Goal: Task Accomplishment & Management: Complete application form

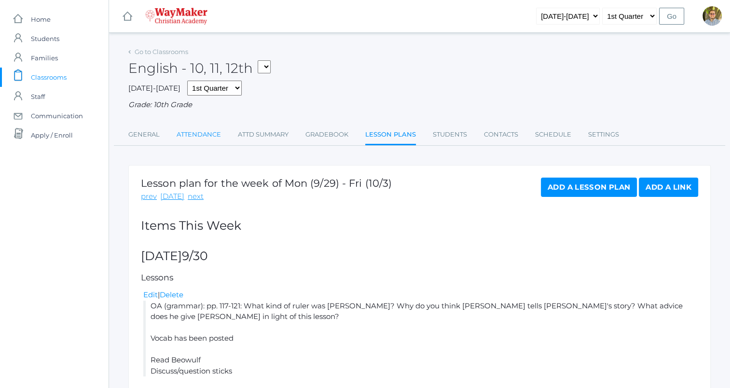
click at [196, 143] on link "Attendance" at bounding box center [199, 134] width 44 height 19
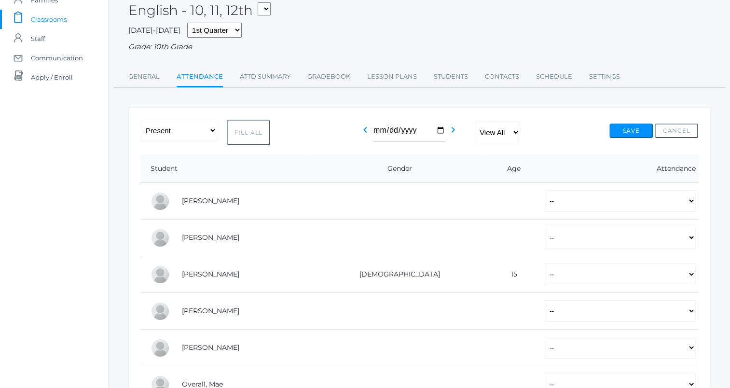
scroll to position [58, 0]
click at [255, 129] on button "Fill All" at bounding box center [248, 133] width 43 height 26
select select "P"
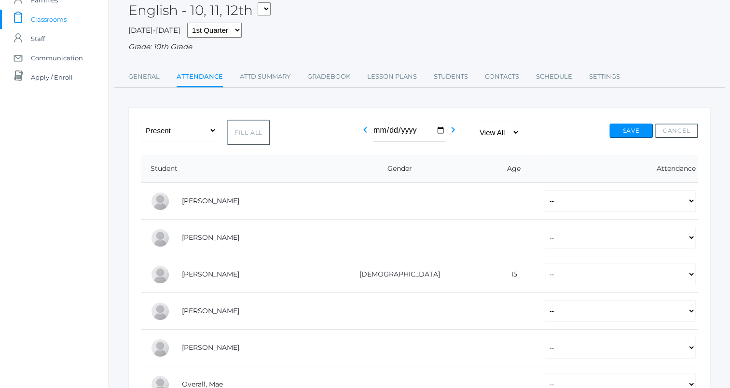
select select "P"
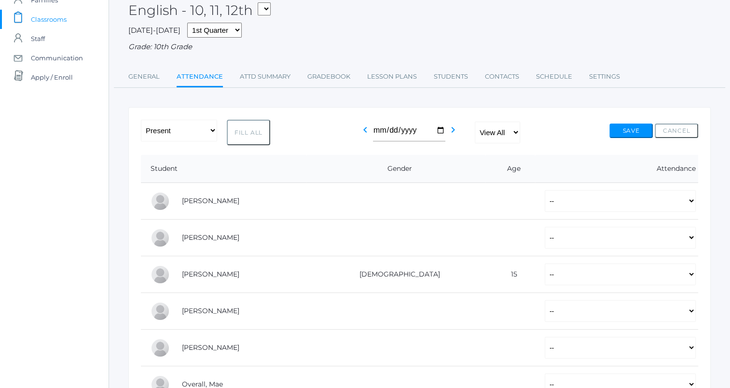
select select "P"
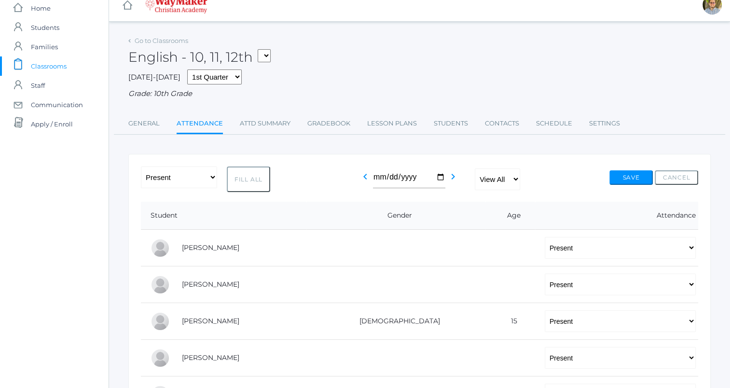
scroll to position [6, 0]
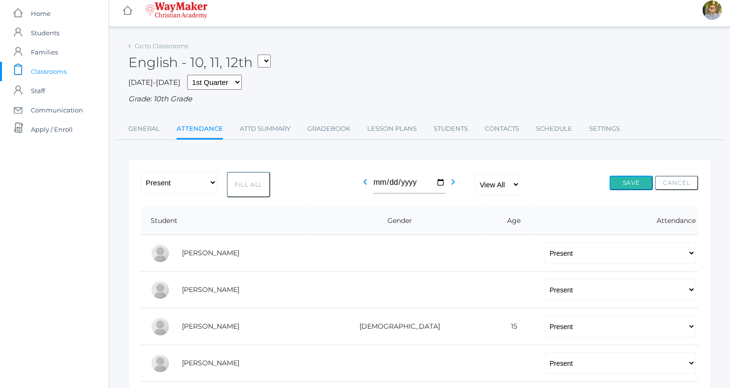
click at [644, 186] on button "Save" at bounding box center [631, 183] width 43 height 14
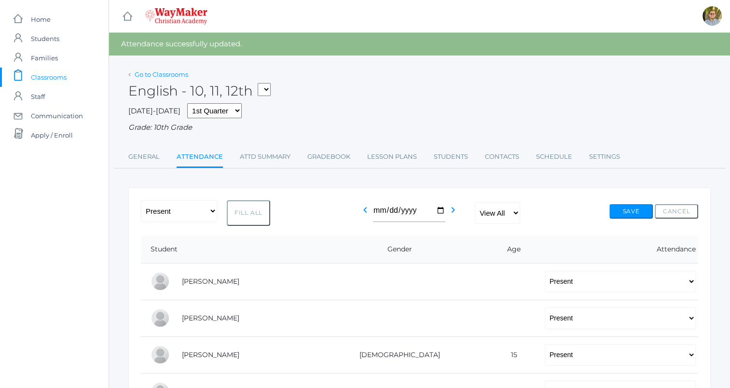
click at [159, 76] on link "Go to Classrooms" at bounding box center [162, 74] width 54 height 8
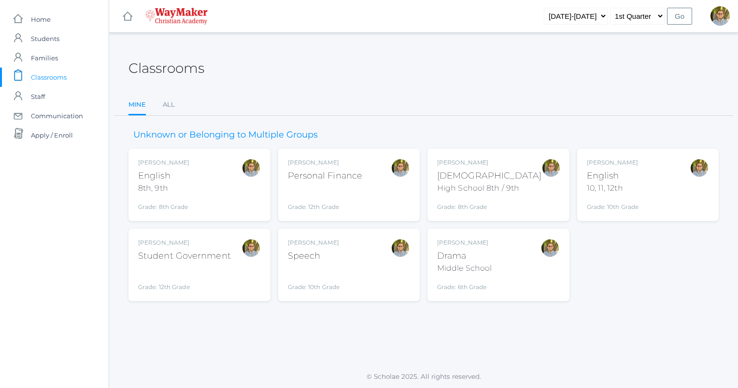
click at [507, 176] on div "Bible" at bounding box center [489, 175] width 104 height 13
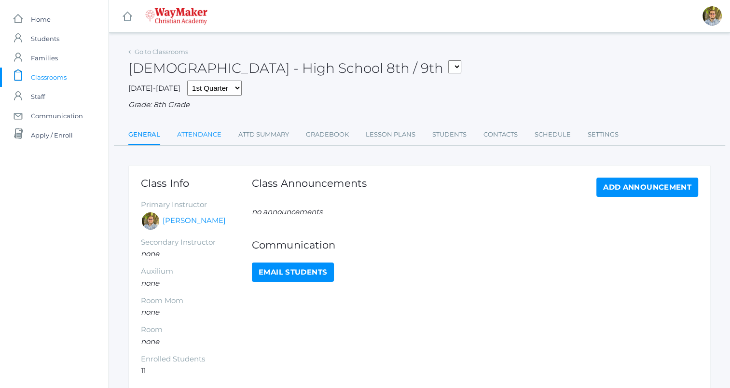
click at [200, 131] on link "Attendance" at bounding box center [199, 134] width 44 height 19
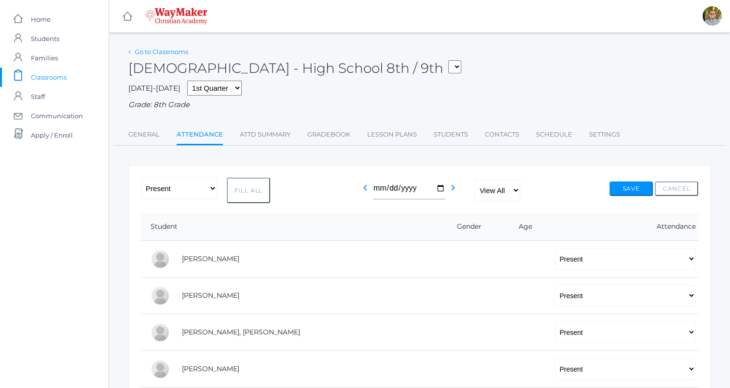
click at [165, 53] on link "Go to Classrooms" at bounding box center [162, 52] width 54 height 8
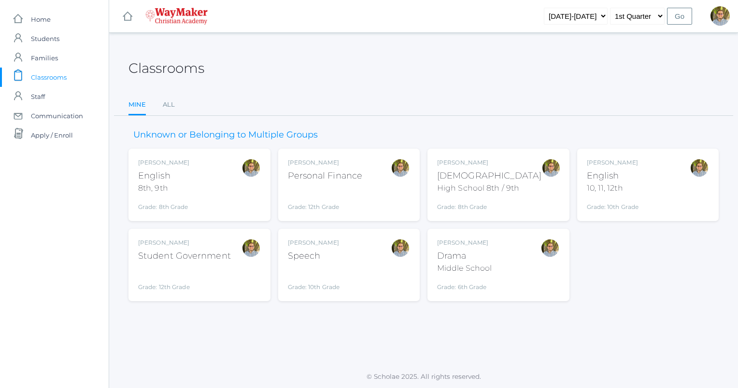
click at [243, 185] on div at bounding box center [250, 184] width 19 height 53
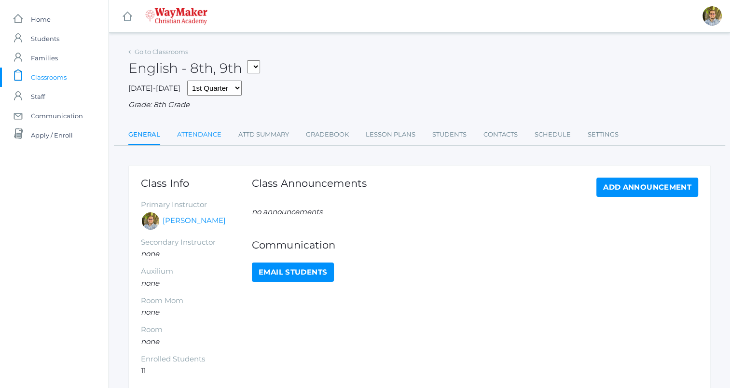
click at [209, 133] on link "Attendance" at bounding box center [199, 134] width 44 height 19
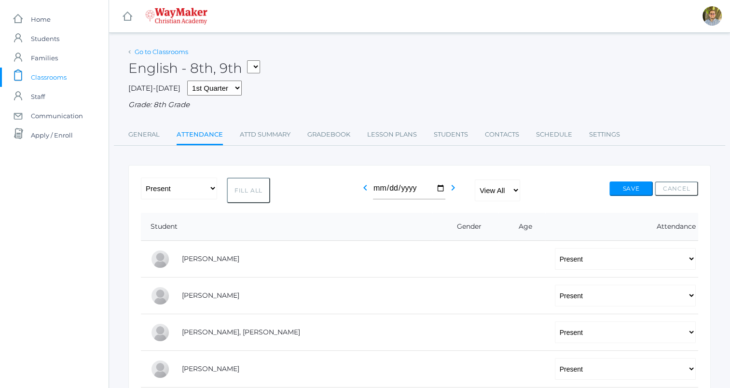
click at [166, 52] on link "Go to Classrooms" at bounding box center [162, 52] width 54 height 8
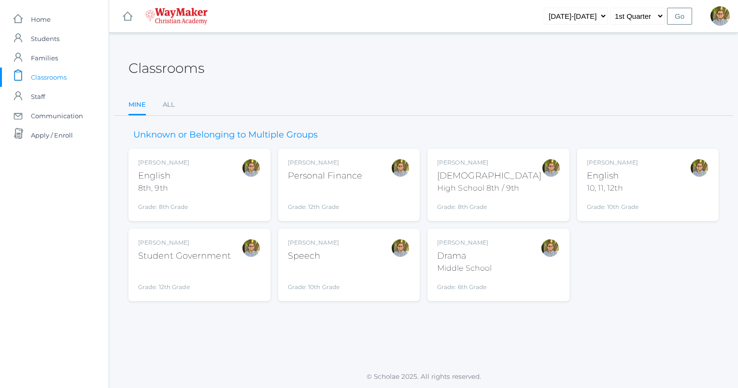
click at [229, 261] on div "Student Government" at bounding box center [184, 256] width 93 height 13
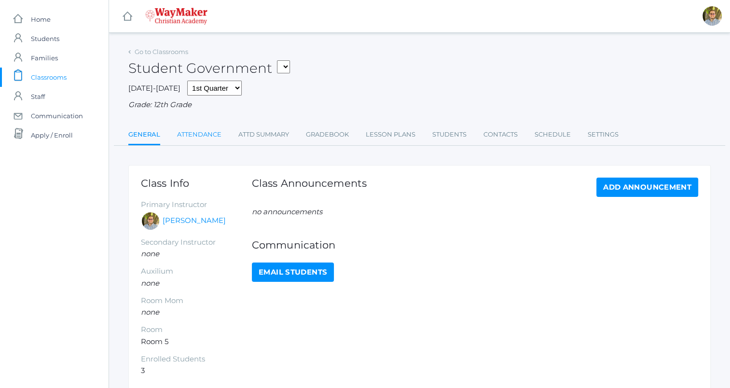
click at [214, 138] on link "Attendance" at bounding box center [199, 134] width 44 height 19
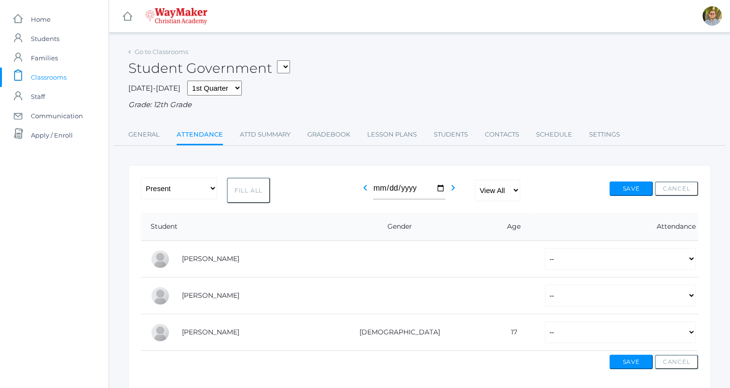
scroll to position [38, 0]
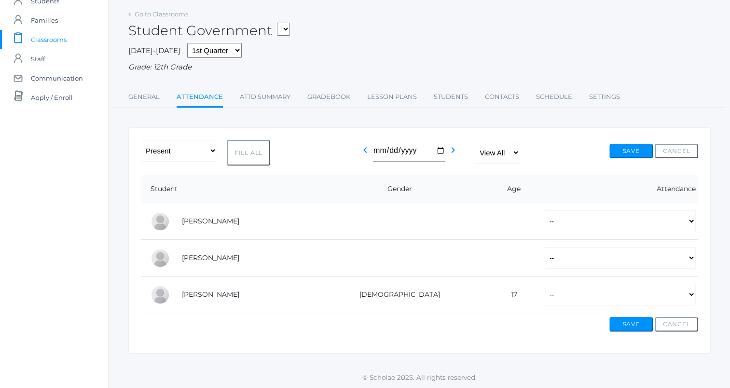
click at [249, 168] on form "-- Present Tardy Excused Tardy Unexcused Absent Excused Absent Unexcused Fill A…" at bounding box center [419, 236] width 557 height 192
click at [248, 159] on button "Fill All" at bounding box center [248, 153] width 43 height 26
select select "P"
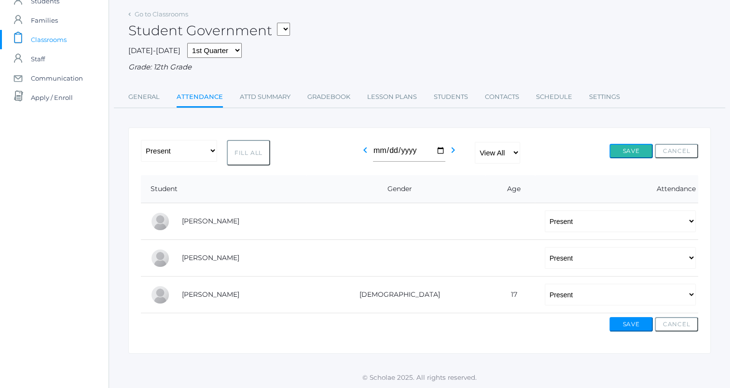
click at [639, 147] on button "Save" at bounding box center [631, 151] width 43 height 14
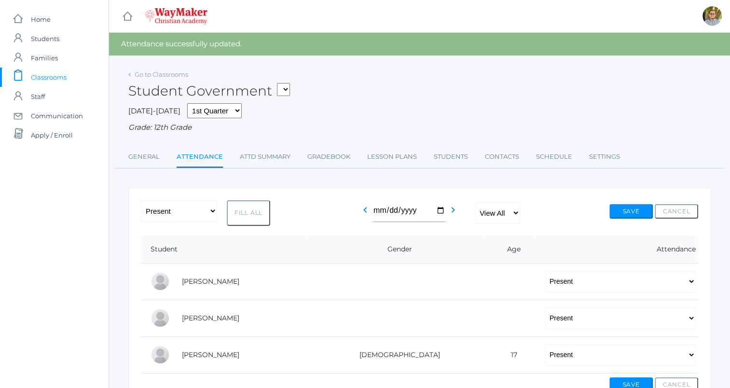
scroll to position [31, 0]
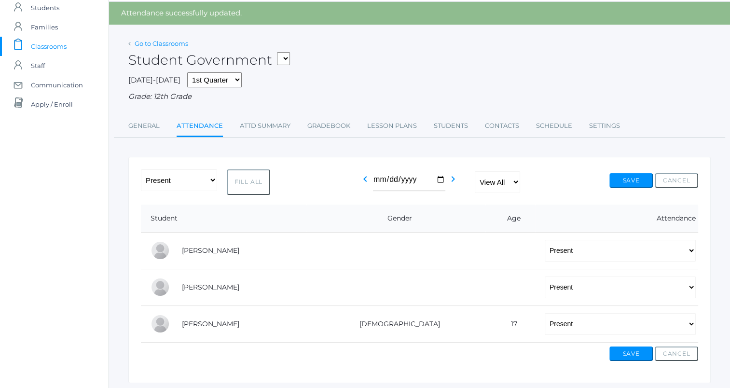
click at [175, 44] on link "Go to Classrooms" at bounding box center [162, 44] width 54 height 8
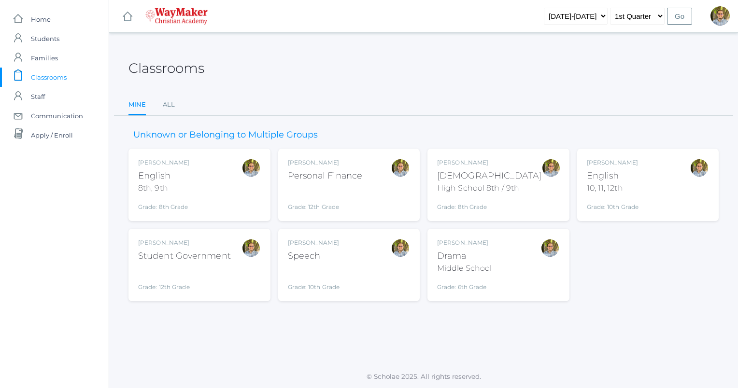
drag, startPoint x: 449, startPoint y: 77, endPoint x: 527, endPoint y: 301, distance: 236.9
click at [527, 301] on div "Classrooms Mine All Mine All Unknown or Belonging to Multiple Groups Kylen Brai…" at bounding box center [423, 199] width 628 height 308
click at [522, 294] on div "Kylen Braileanu Drama Middle School Grade: 6th Grade THEATER" at bounding box center [498, 265] width 142 height 72
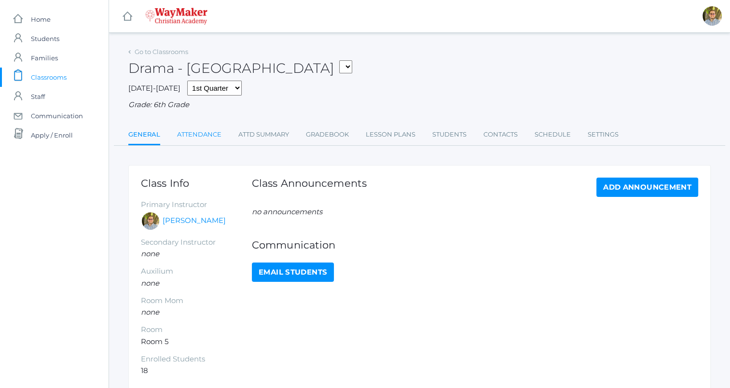
click at [203, 142] on link "Attendance" at bounding box center [199, 134] width 44 height 19
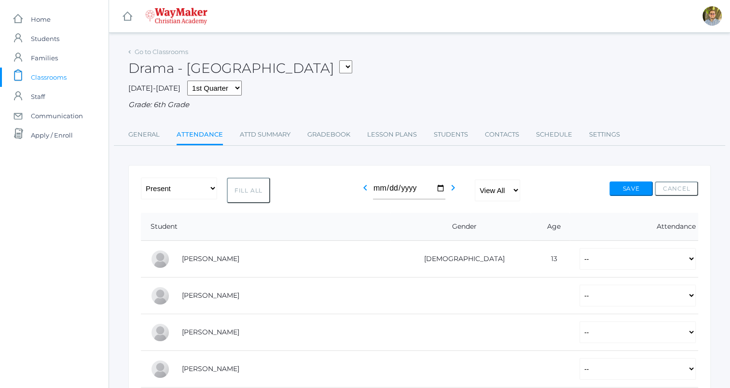
click at [249, 193] on button "Fill All" at bounding box center [248, 191] width 43 height 26
select select "P"
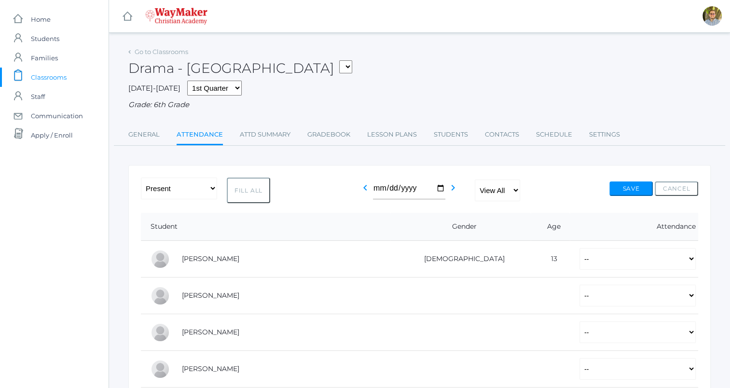
select select "P"
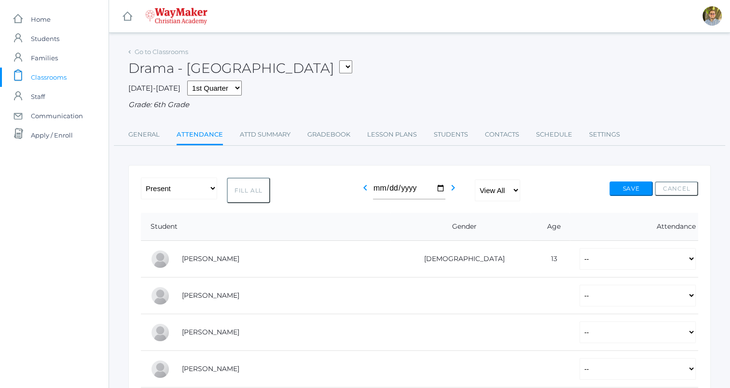
select select "P"
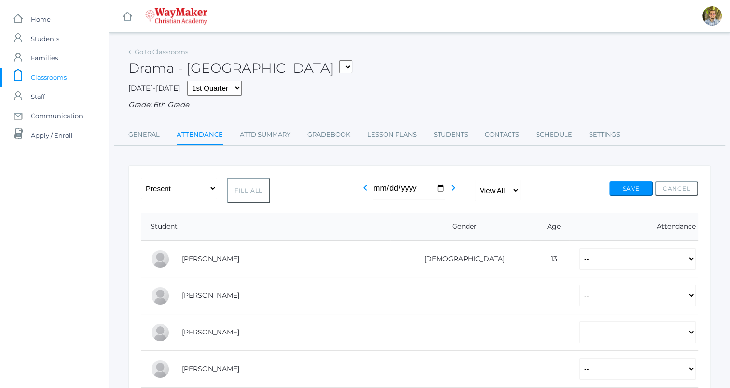
select select "P"
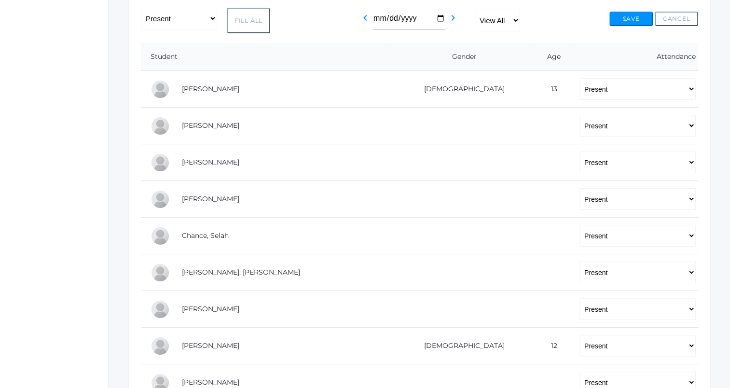
scroll to position [170, 0]
click at [604, 166] on select "-- Present Tardy Excused Tardy Unexcused Absent Excused Absent Unexcused" at bounding box center [638, 163] width 116 height 22
select select
click at [580, 152] on select "-- Present Tardy Excused Tardy Unexcused Absent Excused Absent Unexcused" at bounding box center [638, 163] width 116 height 22
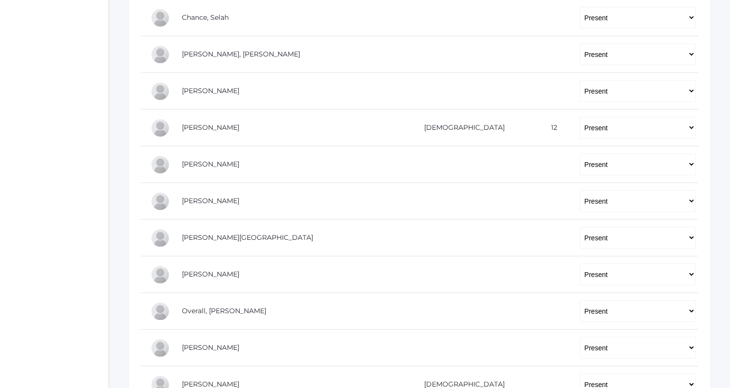
scroll to position [391, 0]
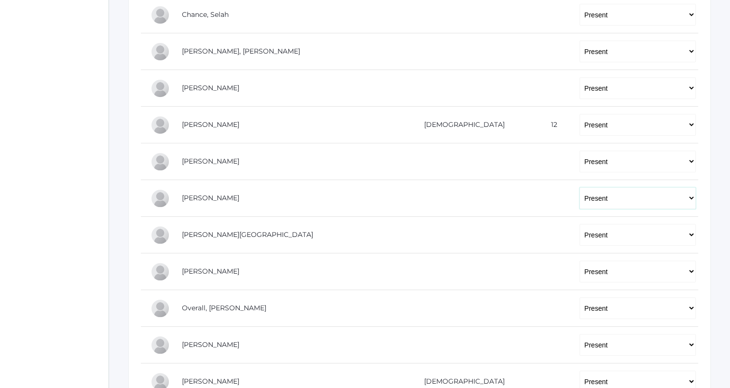
click at [603, 192] on select "-- Present Tardy Excused Tardy Unexcused Absent Excused Absent Unexcused" at bounding box center [638, 198] width 116 height 22
select select
click at [580, 187] on select "-- Present Tardy Excused Tardy Unexcused Absent Excused Absent Unexcused" at bounding box center [638, 198] width 116 height 22
click at [580, 233] on select "-- Present Tardy Excused Tardy Unexcused Absent Excused Absent Unexcused" at bounding box center [638, 235] width 116 height 22
select select
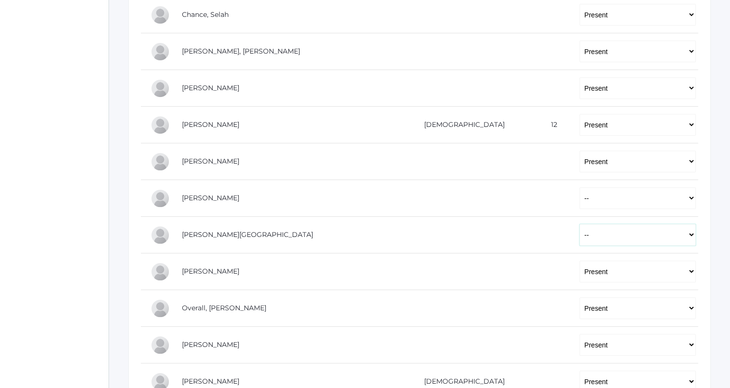
click at [580, 224] on select "-- Present Tardy Excused Tardy Unexcused Absent Excused Absent Unexcused" at bounding box center [638, 235] width 116 height 22
click at [580, 273] on select "-- Present Tardy Excused Tardy Unexcused Absent Excused Absent Unexcused" at bounding box center [638, 272] width 116 height 22
select select
click at [580, 261] on select "-- Present Tardy Excused Tardy Unexcused Absent Excused Absent Unexcused" at bounding box center [638, 272] width 116 height 22
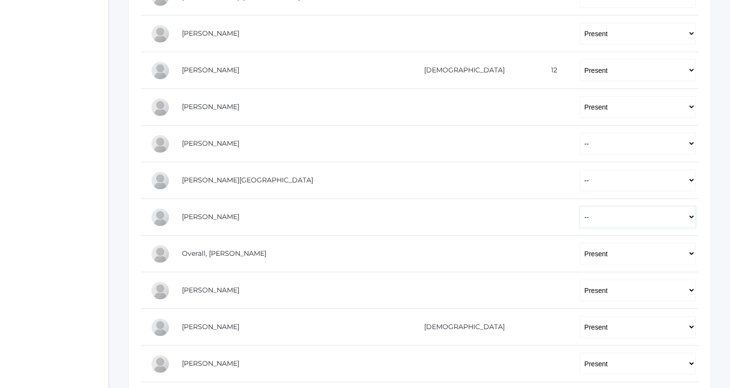
scroll to position [451, 0]
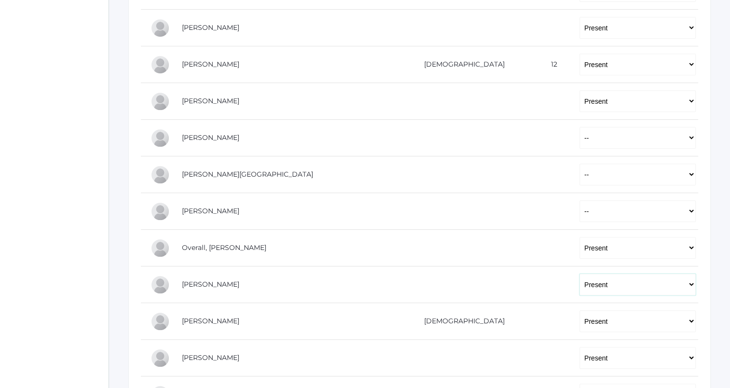
click at [580, 288] on select "-- Present Tardy Excused Tardy Unexcused Absent Excused Absent Unexcused" at bounding box center [638, 285] width 116 height 22
select select
click at [580, 274] on select "-- Present Tardy Excused Tardy Unexcused Absent Excused Absent Unexcused" at bounding box center [638, 285] width 116 height 22
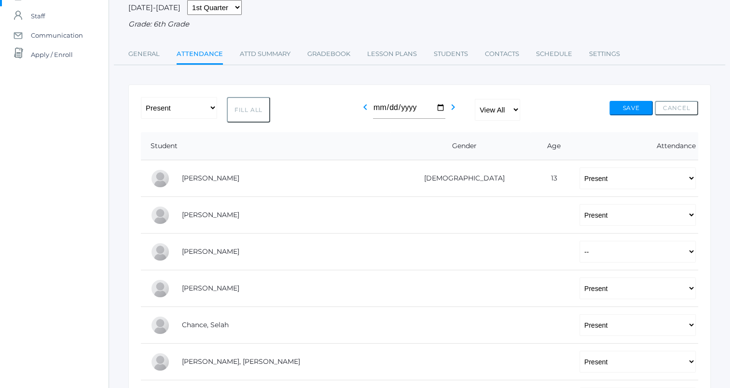
scroll to position [0, 0]
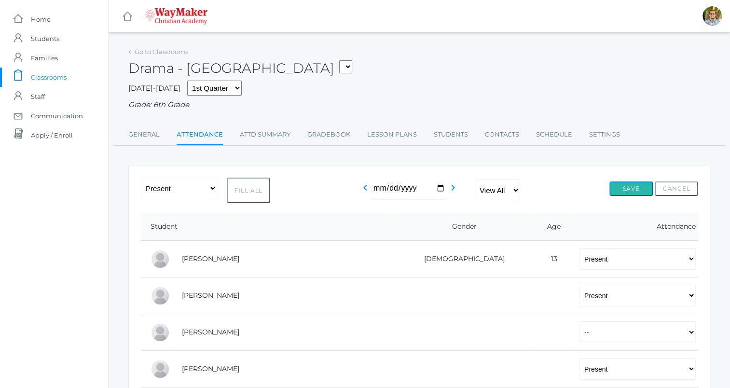
click at [640, 193] on button "Save" at bounding box center [631, 188] width 43 height 14
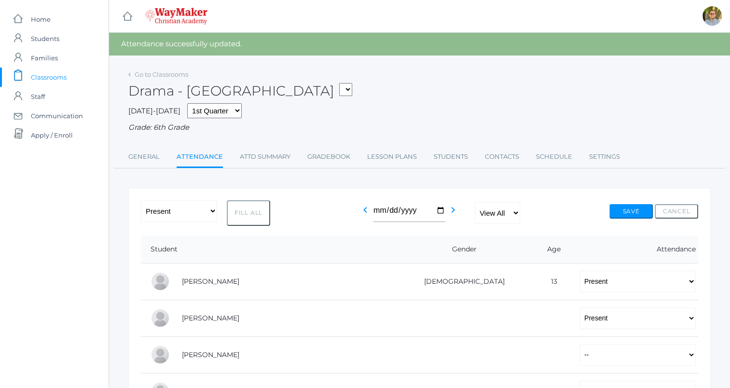
click at [48, 73] on span "Classrooms" at bounding box center [49, 77] width 36 height 19
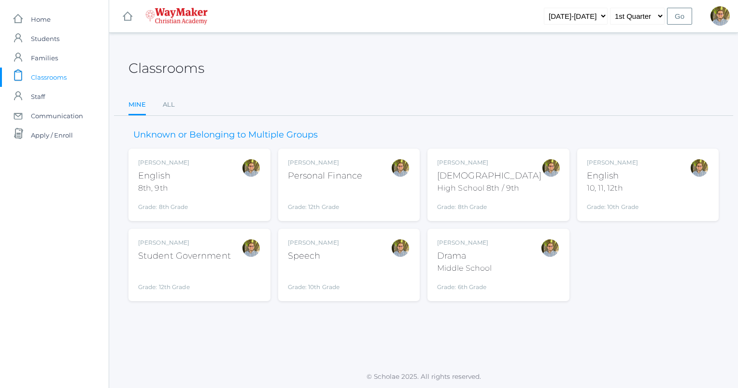
click at [47, 80] on span "Classrooms" at bounding box center [49, 77] width 36 height 19
